Goal: Task Accomplishment & Management: Use online tool/utility

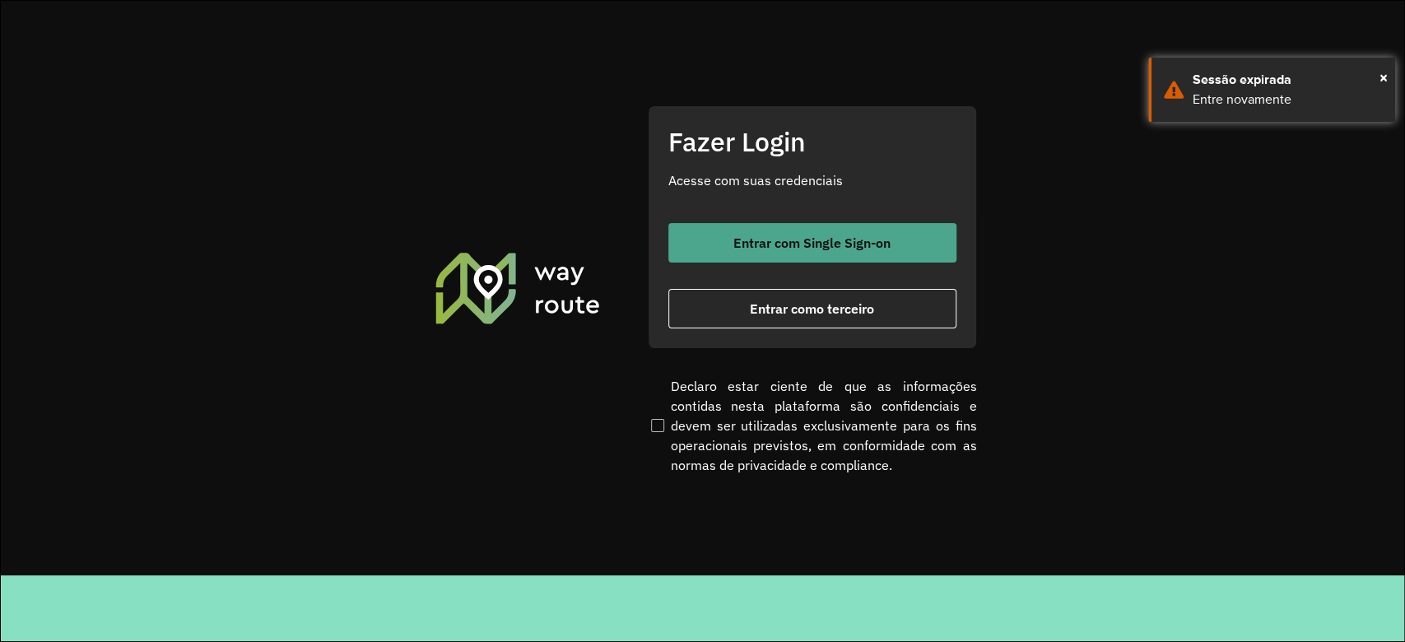
click at [810, 236] on span "Entrar com Single Sign-on" at bounding box center [811, 242] width 157 height 13
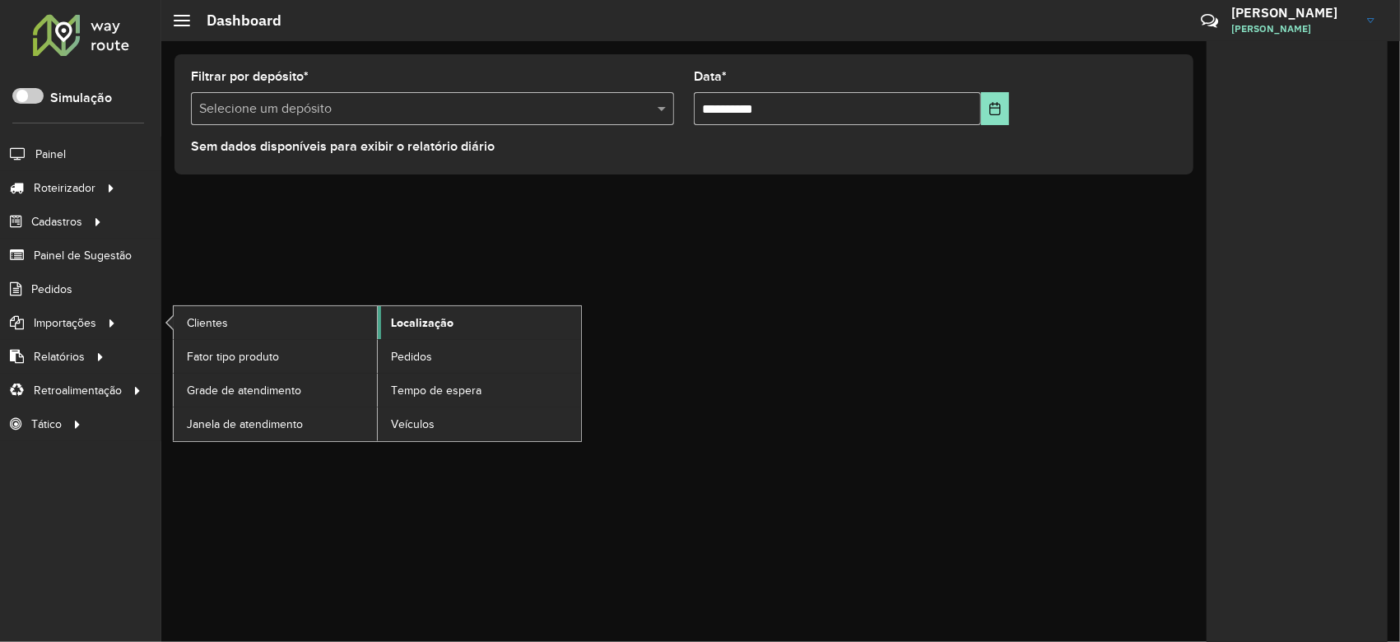
click at [456, 330] on link "Localização" at bounding box center [479, 322] width 203 height 33
